Goal: Task Accomplishment & Management: Manage account settings

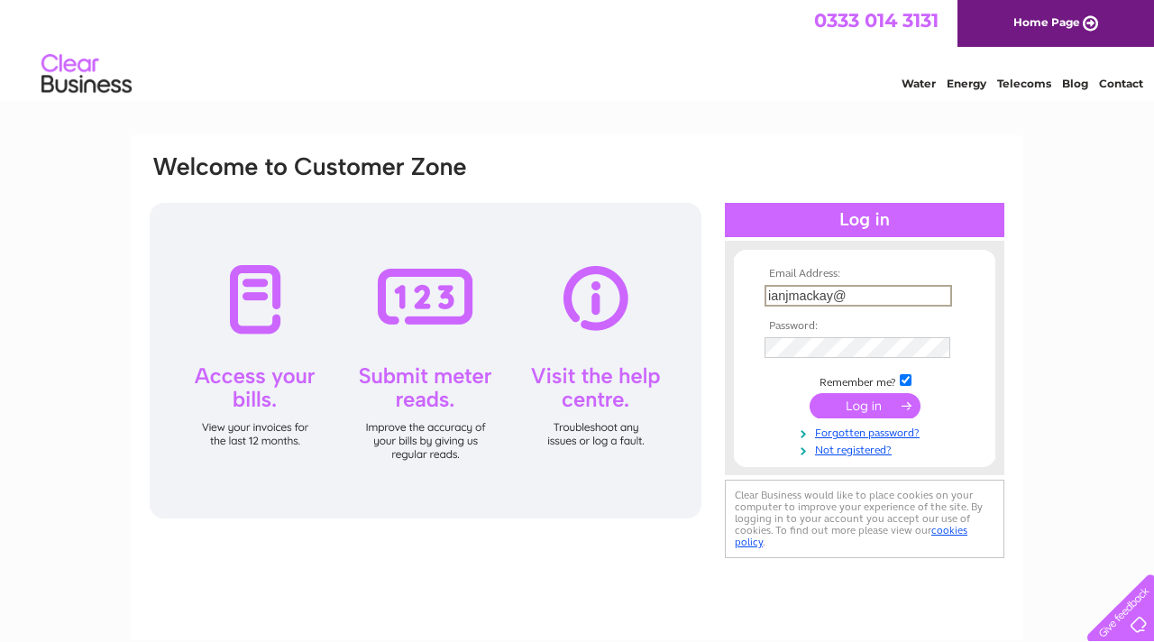
type input "[EMAIL_ADDRESS][DOMAIN_NAME]"
click at [649, 410] on input "submit" at bounding box center [864, 405] width 111 height 25
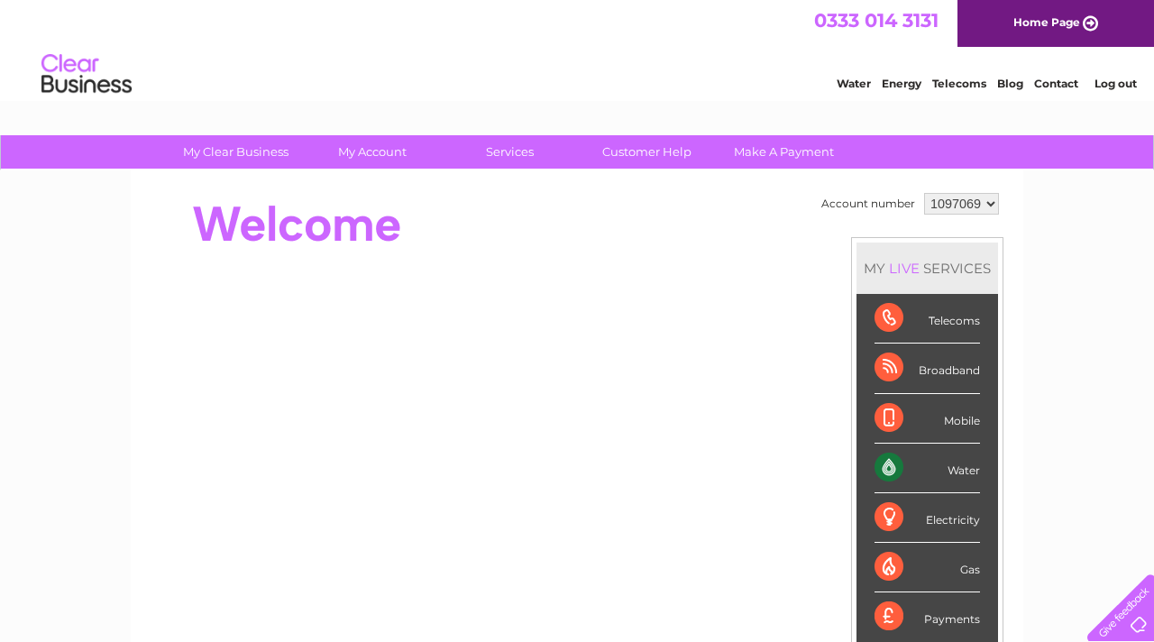
click at [894, 470] on div "Water" at bounding box center [926, 468] width 105 height 50
click at [958, 471] on div "Water" at bounding box center [926, 468] width 105 height 50
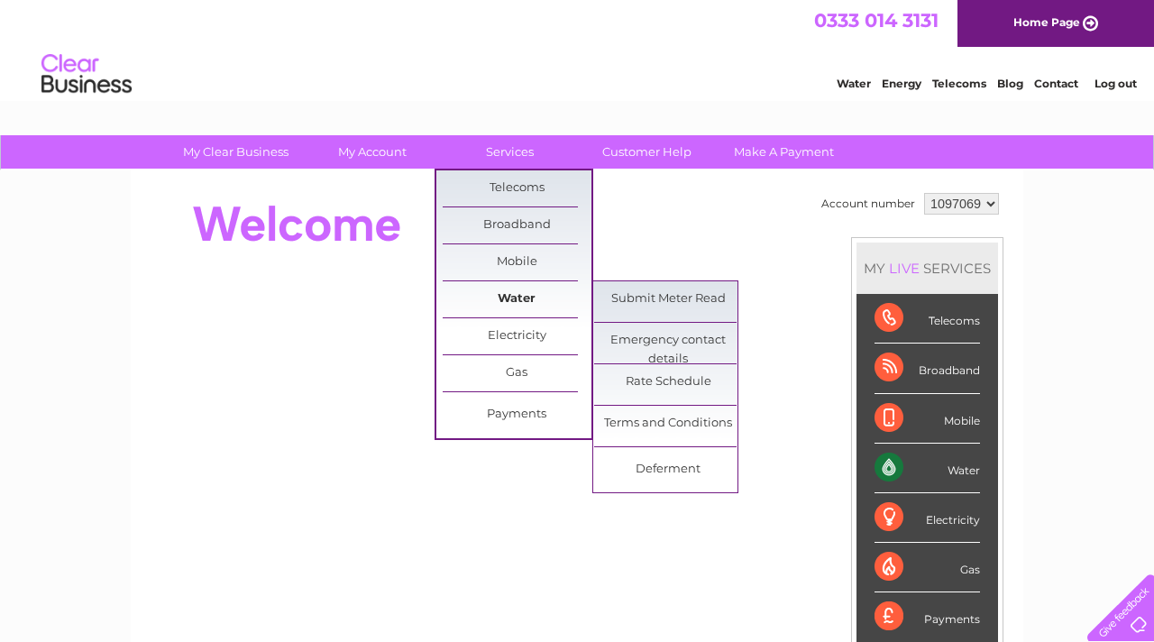
click at [523, 297] on link "Water" at bounding box center [517, 299] width 149 height 36
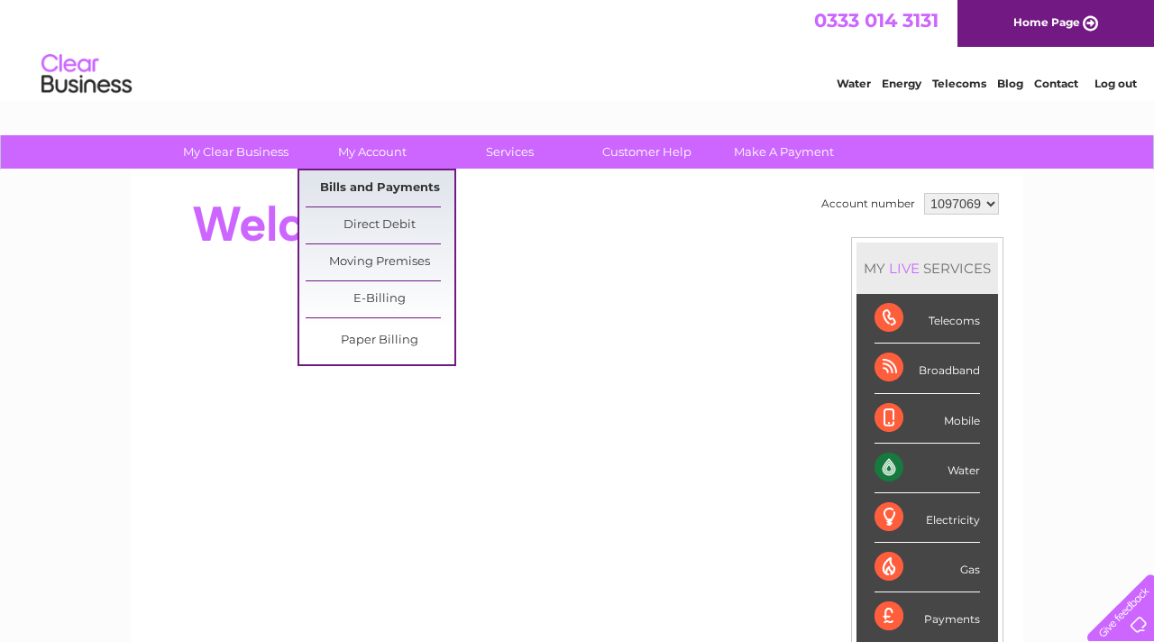
click at [383, 183] on link "Bills and Payments" at bounding box center [380, 188] width 149 height 36
